Goal: Information Seeking & Learning: Check status

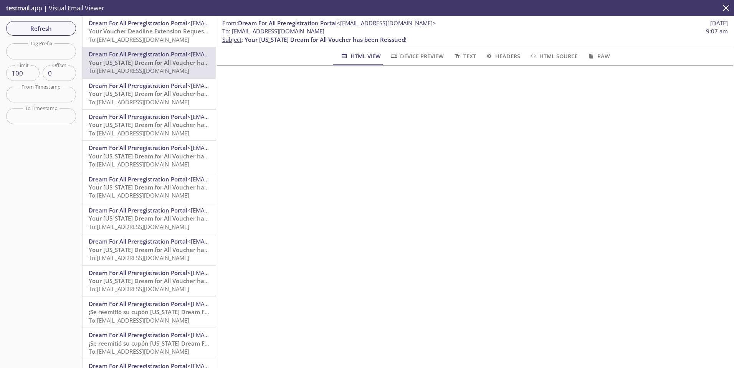
click at [141, 29] on span "Your Voucher Deadline Extension Request Has Been Approved" at bounding box center [176, 31] width 174 height 8
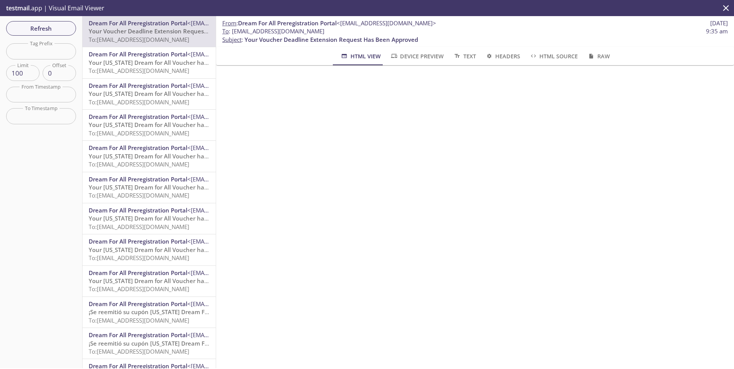
click at [137, 193] on span "To: [EMAIL_ADDRESS][DOMAIN_NAME]" at bounding box center [139, 196] width 101 height 8
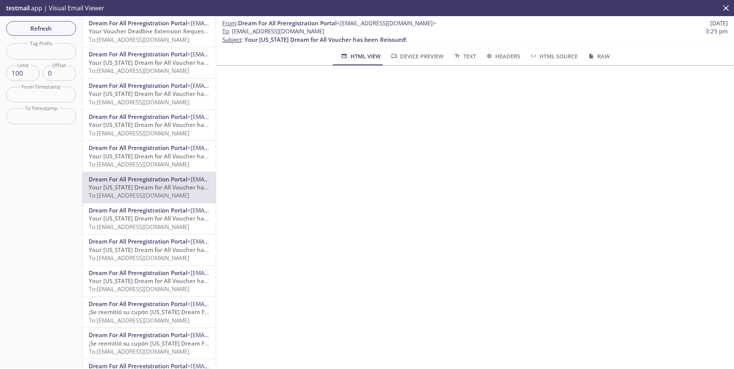
click at [138, 217] on span "Your [US_STATE] Dream for All Voucher has been Reissued!" at bounding box center [170, 219] width 162 height 8
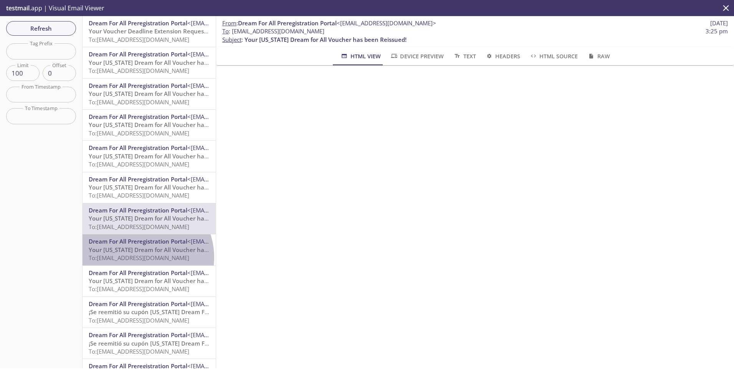
click at [138, 258] on span "To: [EMAIL_ADDRESS][DOMAIN_NAME]" at bounding box center [139, 258] width 101 height 8
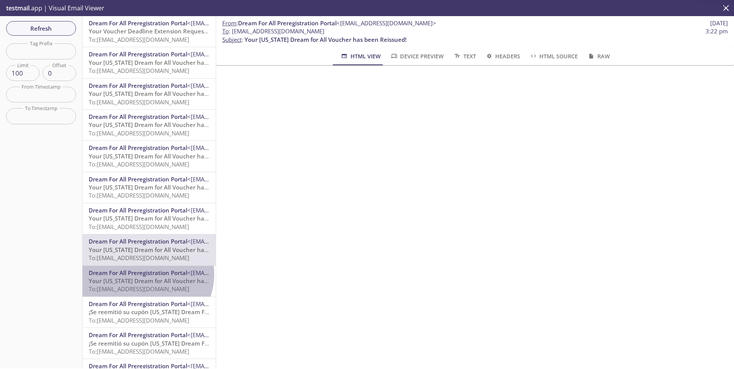
click at [142, 274] on span "Dream For All Preregistration Portal" at bounding box center [138, 273] width 99 height 8
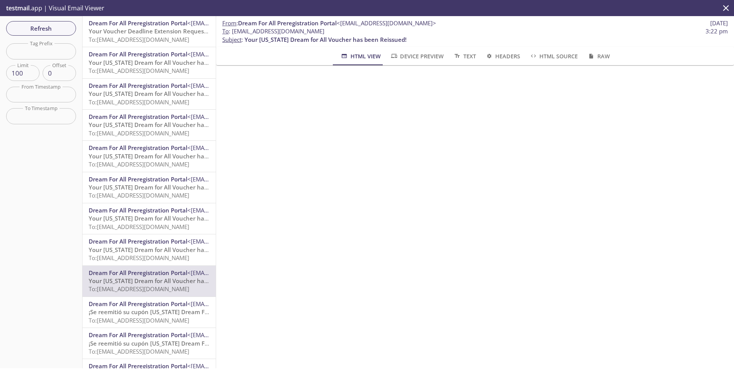
click at [138, 308] on span "¡Se reemitió su cupón [US_STATE] Dream For All!" at bounding box center [155, 312] width 132 height 8
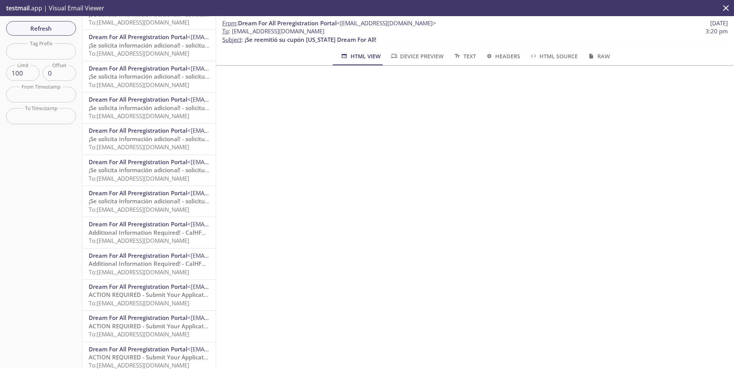
scroll to position [1383, 0]
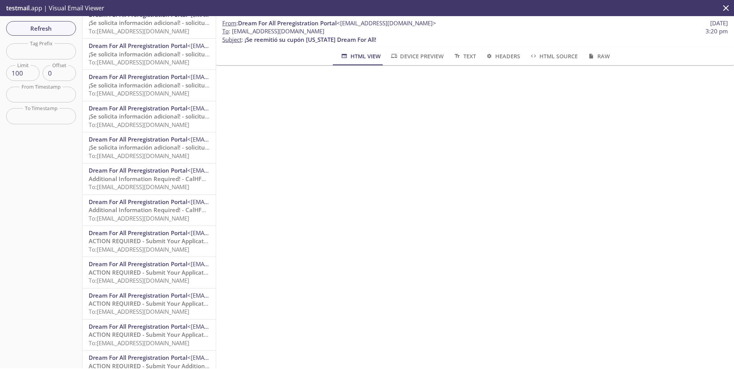
click at [142, 231] on span "Dream For All Preregistration Portal" at bounding box center [138, 233] width 99 height 8
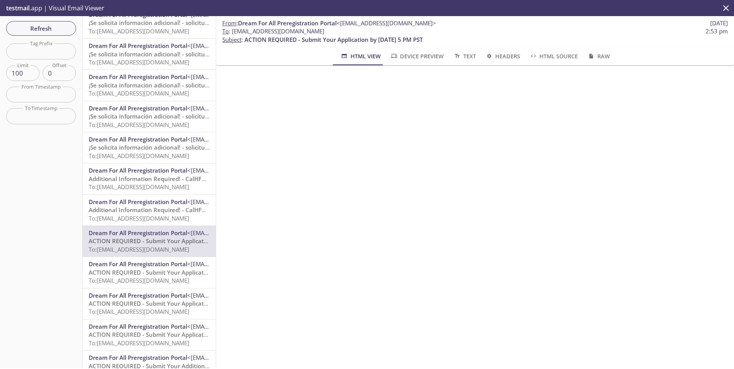
drag, startPoint x: 233, startPoint y: 31, endPoint x: 331, endPoint y: 32, distance: 97.9
click at [325, 32] on span "To : [EMAIL_ADDRESS][DOMAIN_NAME]" at bounding box center [273, 31] width 102 height 8
copy span "[EMAIL_ADDRESS][DOMAIN_NAME]"
click at [40, 24] on span "Refresh" at bounding box center [41, 28] width 58 height 10
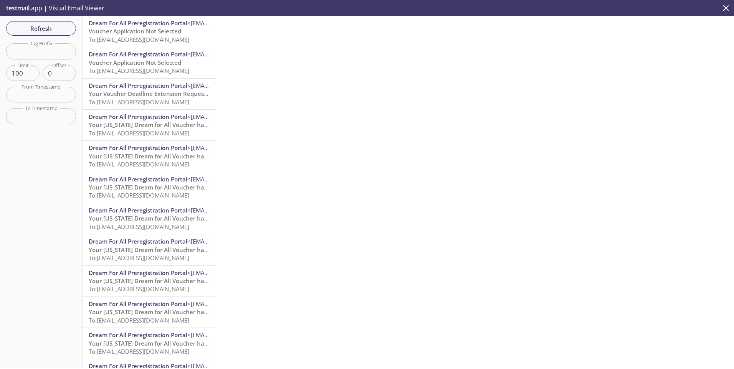
click at [139, 31] on span "Voucher Application Not Selected" at bounding box center [135, 31] width 93 height 8
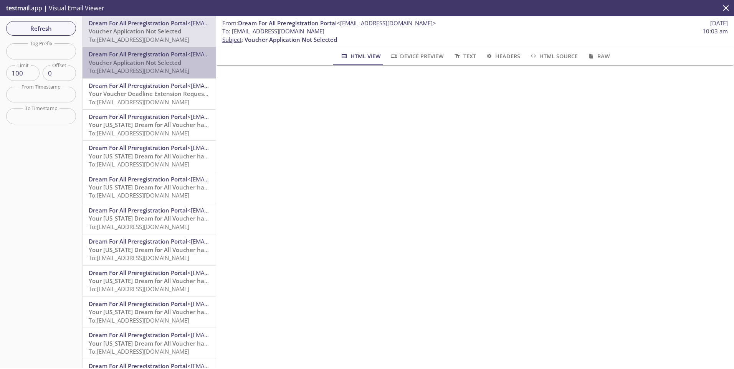
click at [149, 49] on div "Dream For All Preregistration Portal <[EMAIL_ADDRESS][DOMAIN_NAME]> Voucher App…" at bounding box center [149, 62] width 133 height 31
